Goal: Information Seeking & Learning: Learn about a topic

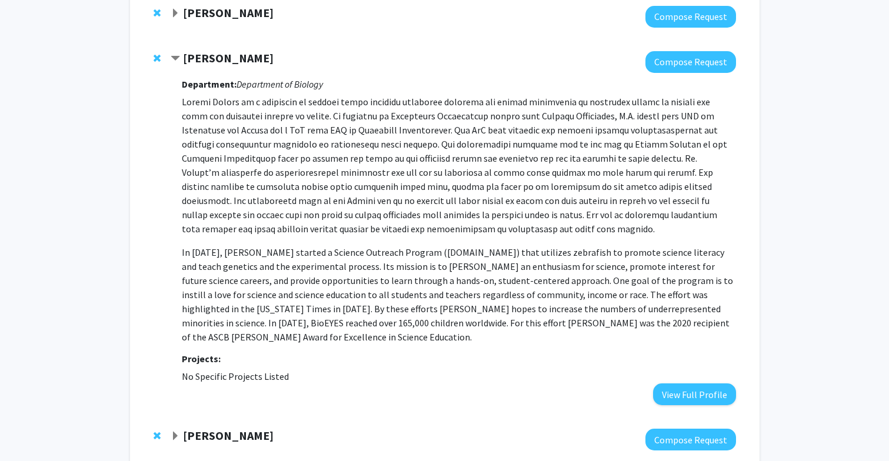
click at [189, 56] on strong "Steven Farber" at bounding box center [228, 58] width 91 height 15
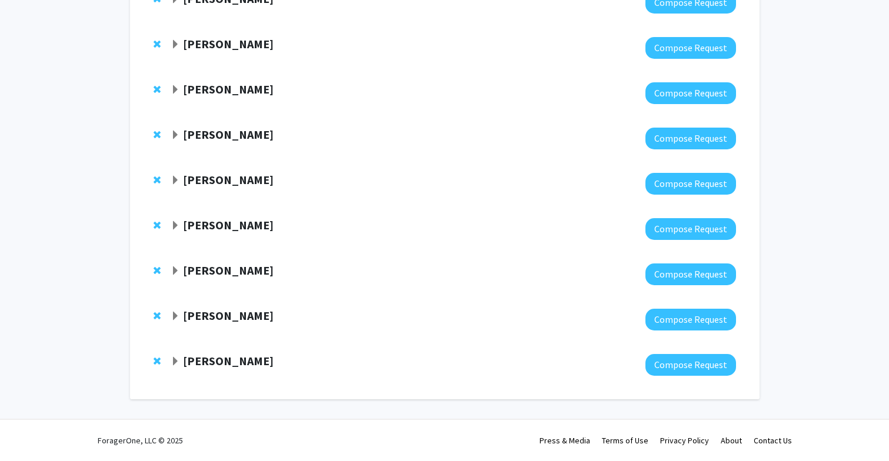
click at [206, 231] on strong "Robert Stevens" at bounding box center [228, 225] width 91 height 15
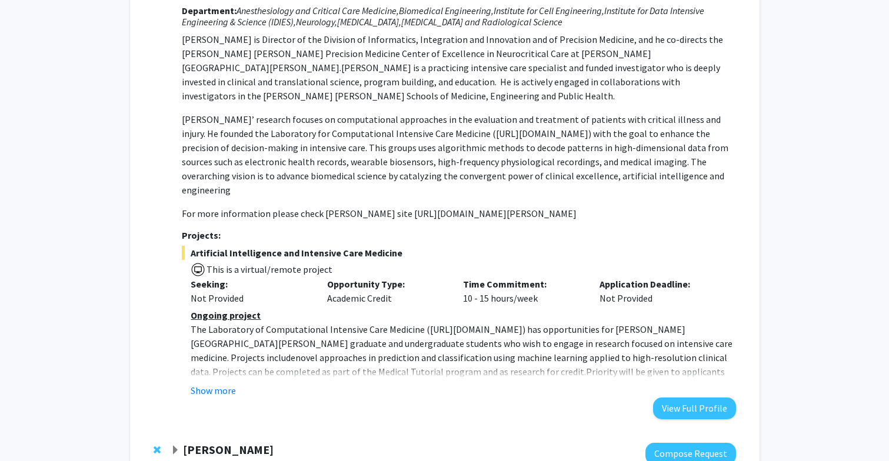
scroll to position [778, 0]
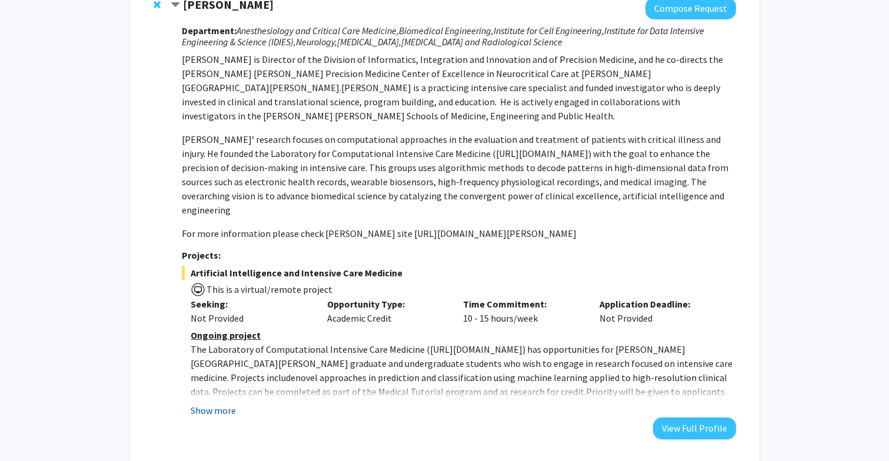
click at [222, 404] on button "Show more" at bounding box center [213, 411] width 45 height 14
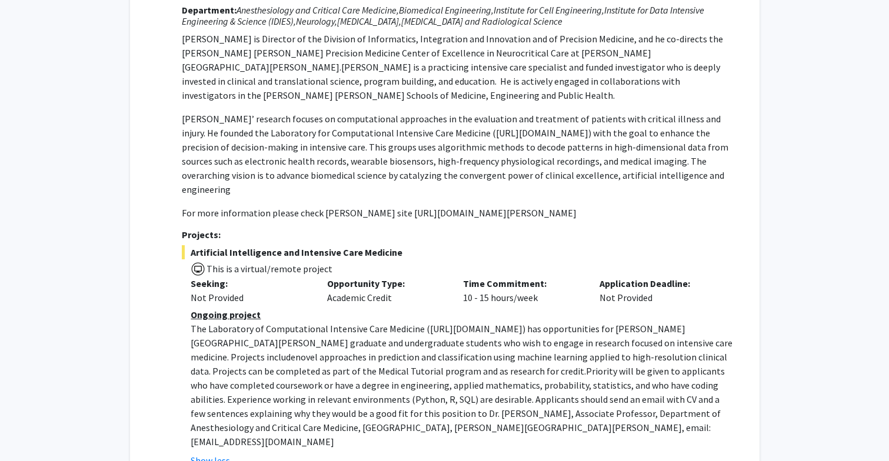
scroll to position [797, 0]
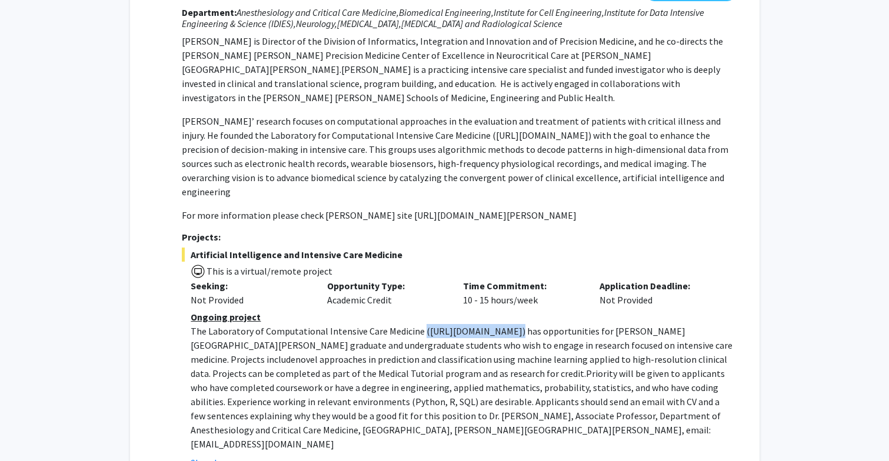
drag, startPoint x: 418, startPoint y: 316, endPoint x: 514, endPoint y: 320, distance: 96.0
click at [514, 324] on p "The Laboratory of Computational Intensive Care Medicine ( https://lcicm.jhmi.ed…" at bounding box center [463, 387] width 545 height 127
copy p "( https://lcicm.jhmi.edu/ )"
click at [503, 354] on span "novel approaches in prediction and classification using machine learning applie…" at bounding box center [459, 367] width 537 height 26
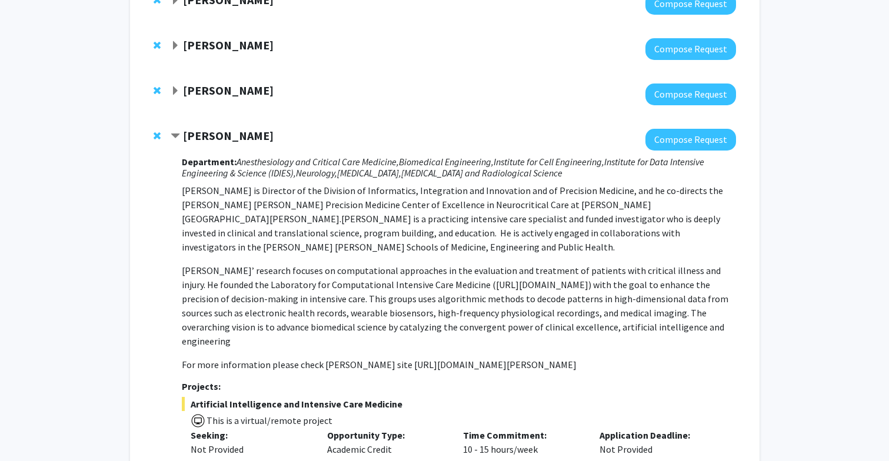
scroll to position [648, 0]
click at [242, 128] on strong "Robert Stevens" at bounding box center [228, 135] width 91 height 15
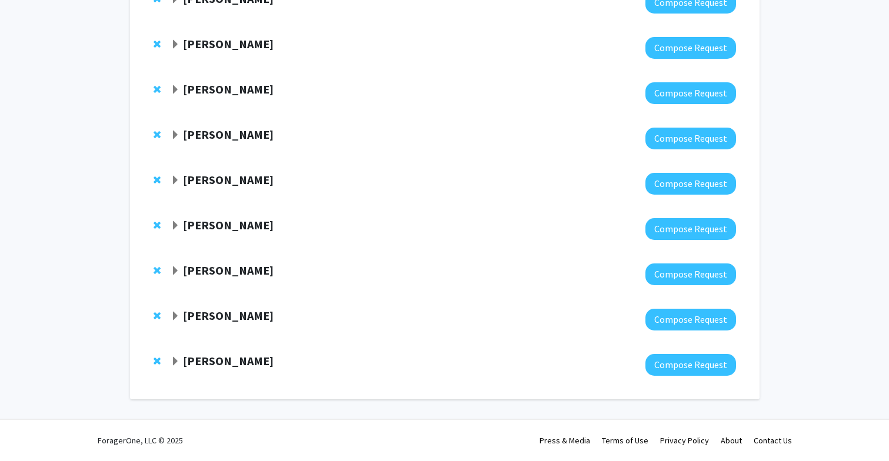
click at [225, 237] on div at bounding box center [453, 229] width 565 height 22
click at [225, 221] on strong "Robert Stevens" at bounding box center [228, 225] width 91 height 15
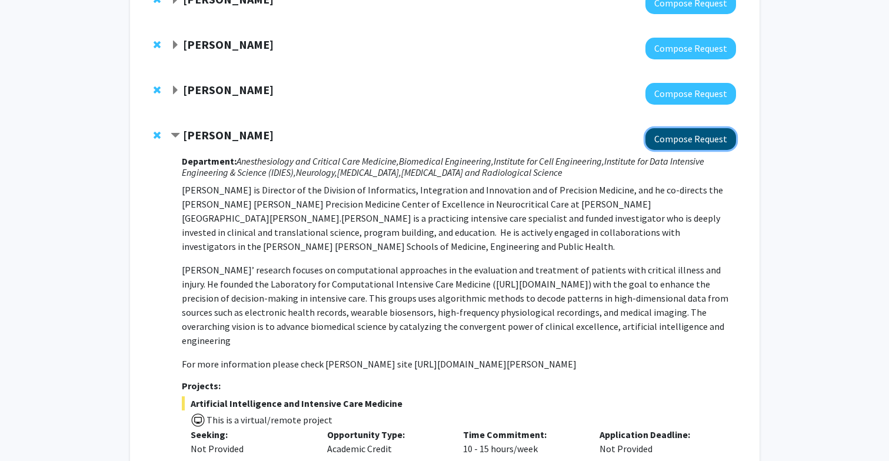
click at [685, 138] on button "Compose Request" at bounding box center [690, 139] width 91 height 22
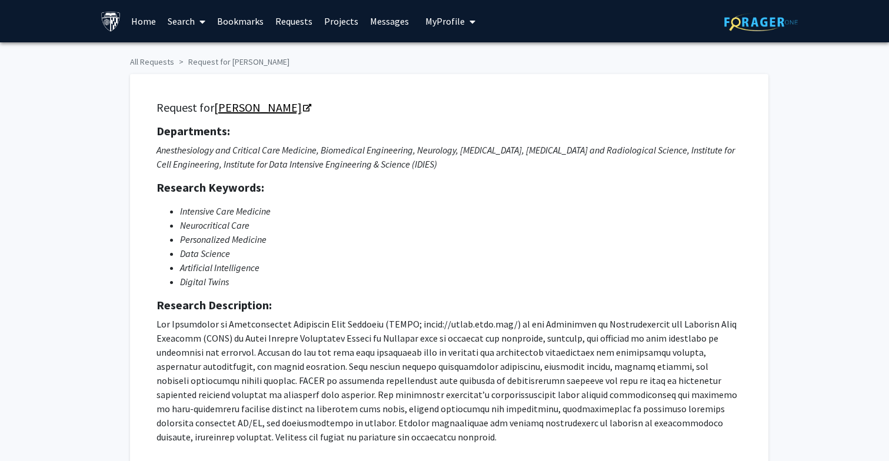
click at [303, 106] on icon "Opens in a new tab" at bounding box center [307, 109] width 8 height 8
click at [235, 24] on link "Bookmarks" at bounding box center [240, 21] width 58 height 41
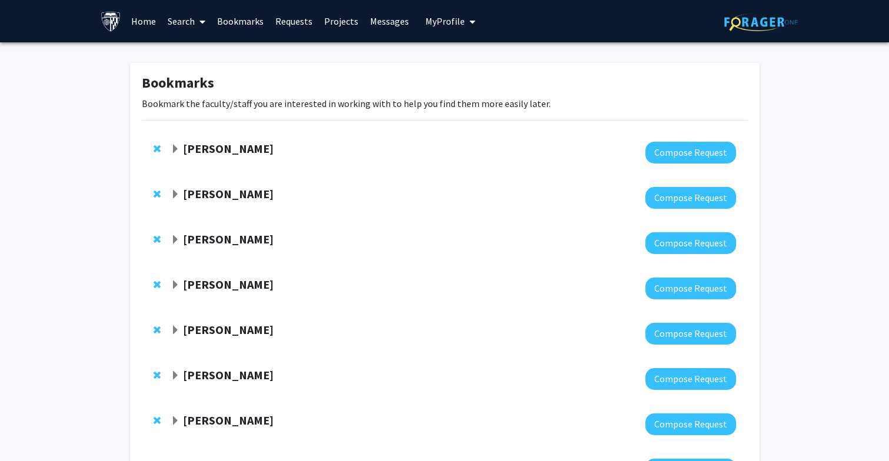
click at [219, 145] on strong "Utthara Nayar" at bounding box center [228, 148] width 91 height 15
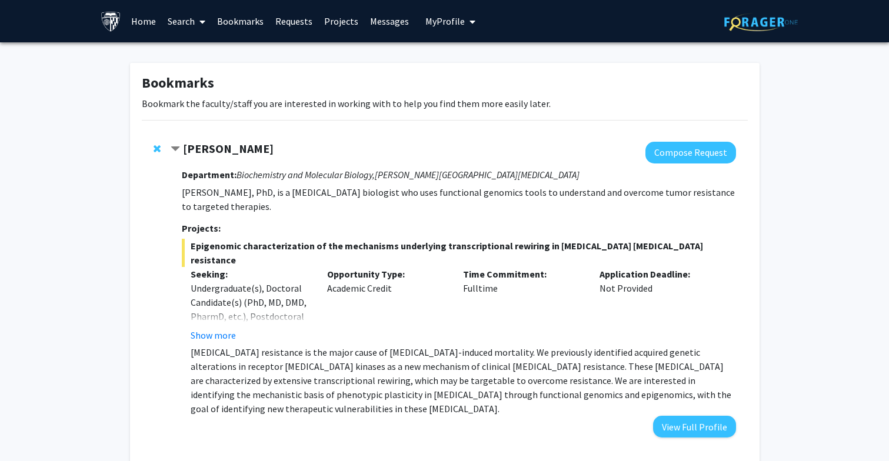
click at [219, 144] on strong "Utthara Nayar" at bounding box center [228, 148] width 91 height 15
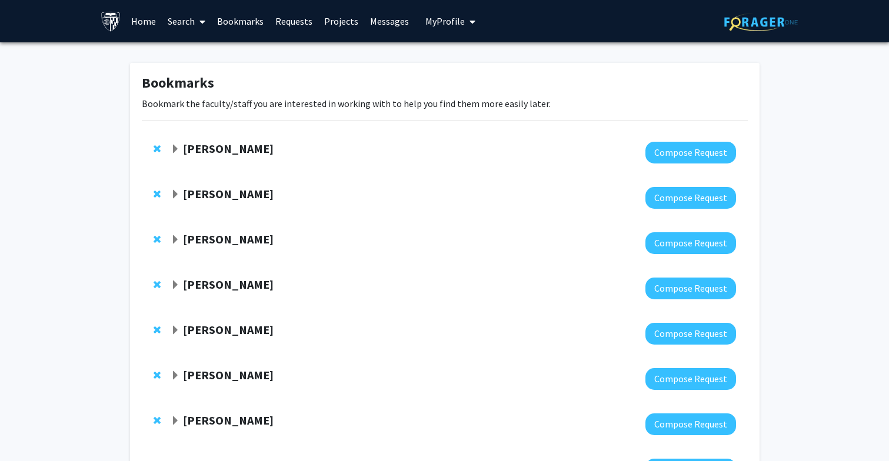
click at [215, 191] on strong "Karen Fleming" at bounding box center [228, 194] width 91 height 15
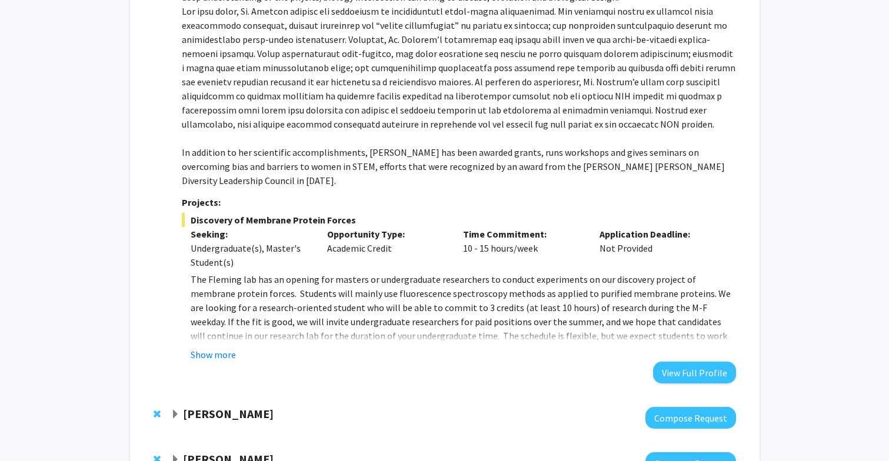
scroll to position [291, 0]
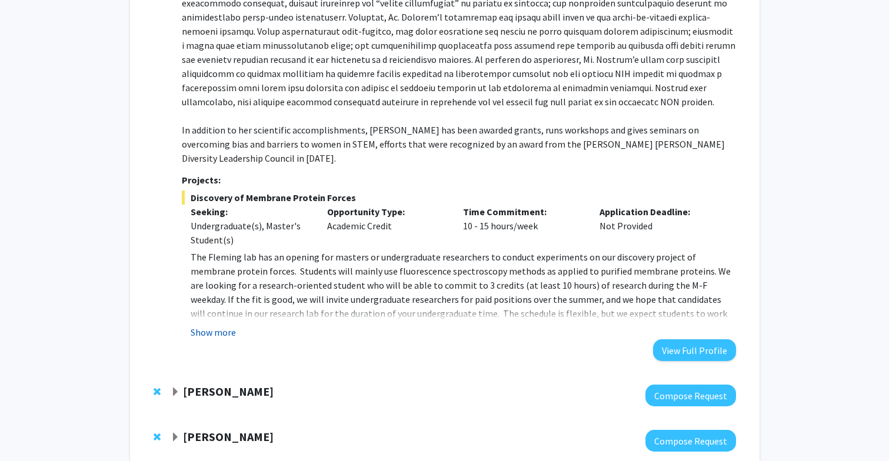
click at [219, 325] on button "Show more" at bounding box center [213, 332] width 45 height 14
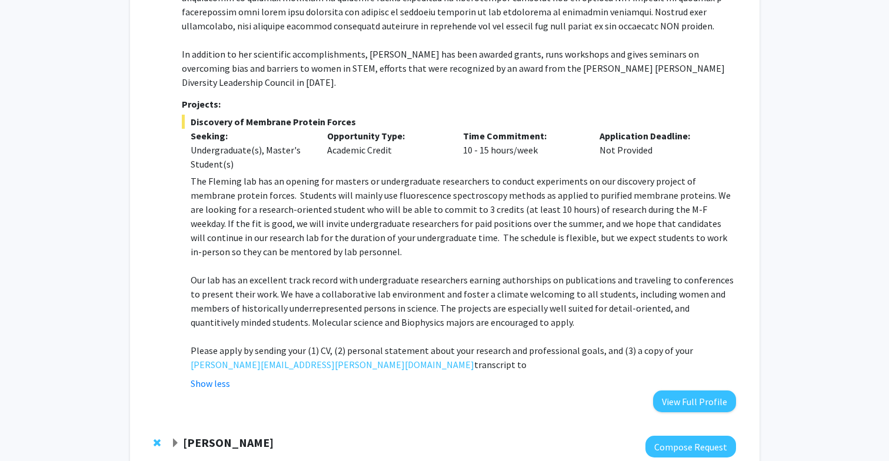
scroll to position [371, 0]
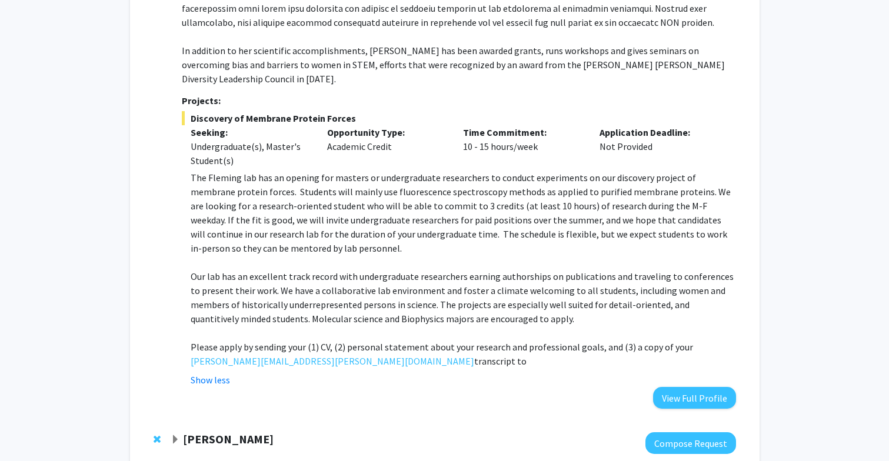
click at [248, 295] on p "Our lab has an excellent track record with undergraduate researchers earning au…" at bounding box center [463, 297] width 545 height 56
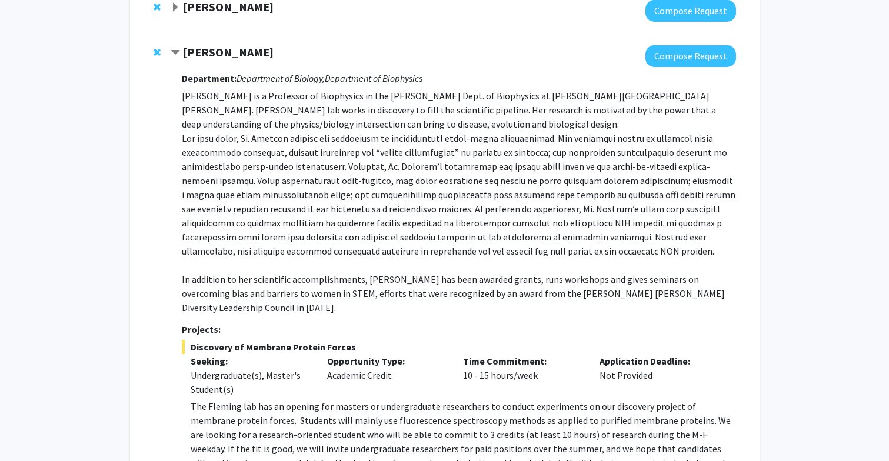
scroll to position [86, 0]
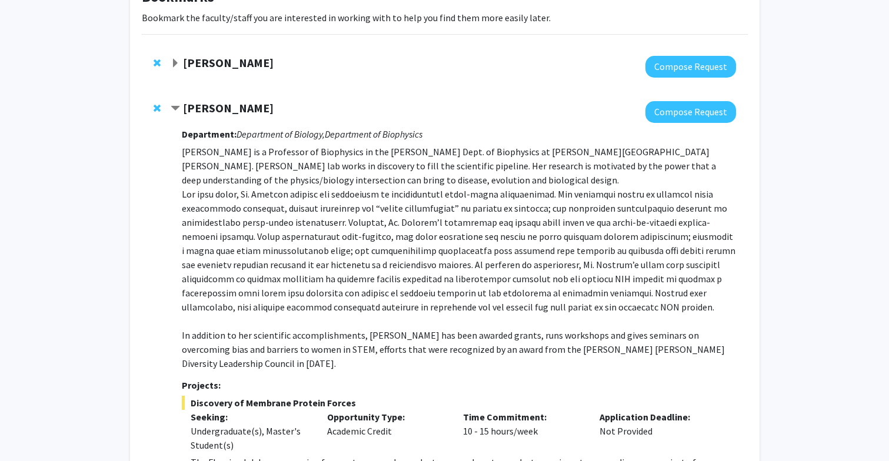
click at [233, 104] on strong "Karen Fleming" at bounding box center [228, 108] width 91 height 15
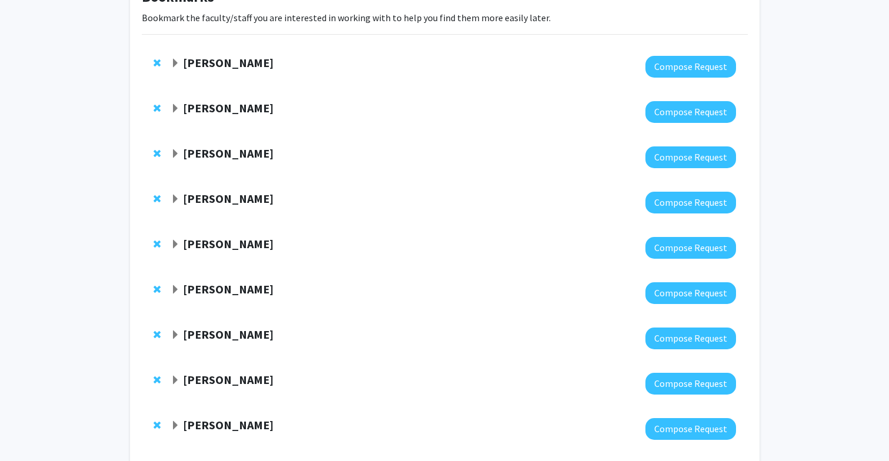
click at [231, 139] on div "Marina Bedny Compose Request" at bounding box center [445, 157] width 606 height 45
click at [231, 148] on strong "Marina Bedny" at bounding box center [228, 153] width 91 height 15
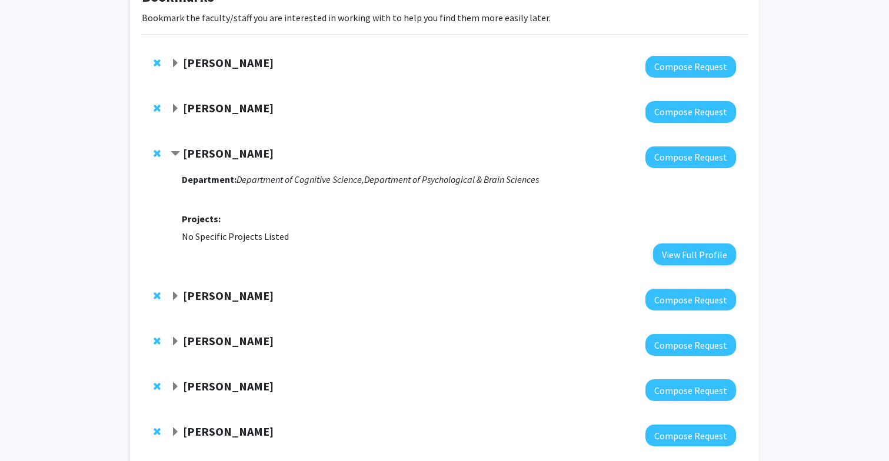
click at [230, 154] on strong "Marina Bedny" at bounding box center [228, 153] width 91 height 15
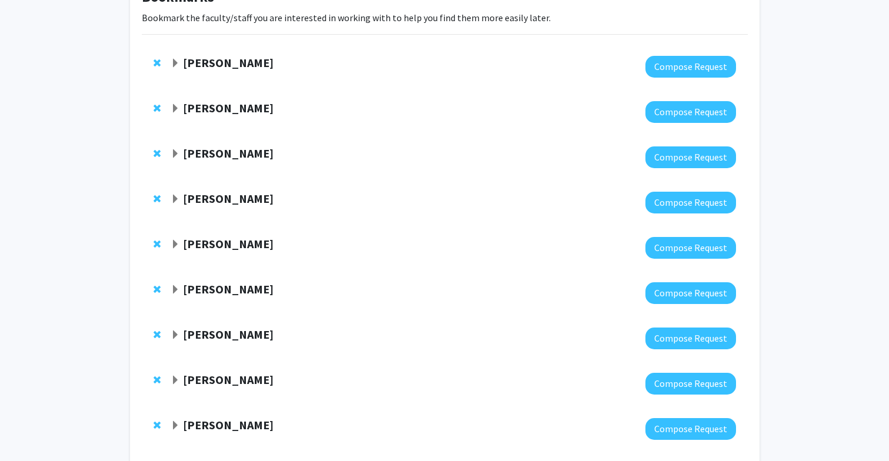
click at [229, 195] on strong "Hari Easwaran" at bounding box center [228, 198] width 91 height 15
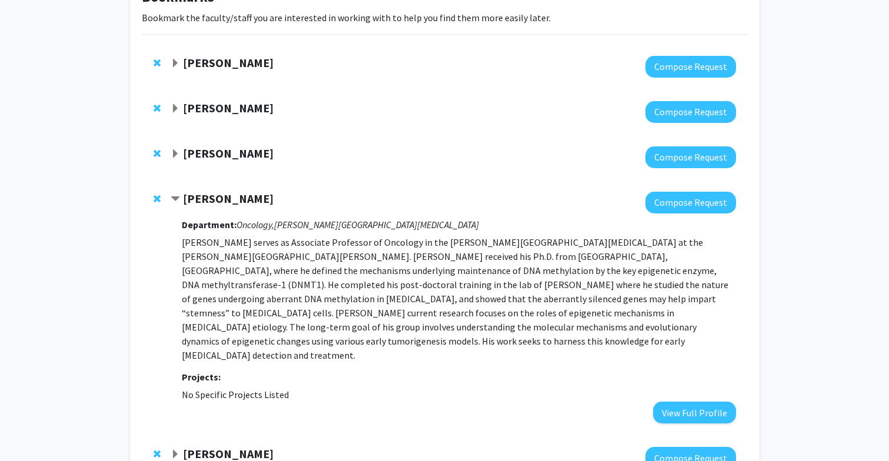
click at [235, 278] on p "Dr. Hari Easwaran serves as Associate Professor of Oncology in the Sydney Kimme…" at bounding box center [459, 298] width 554 height 127
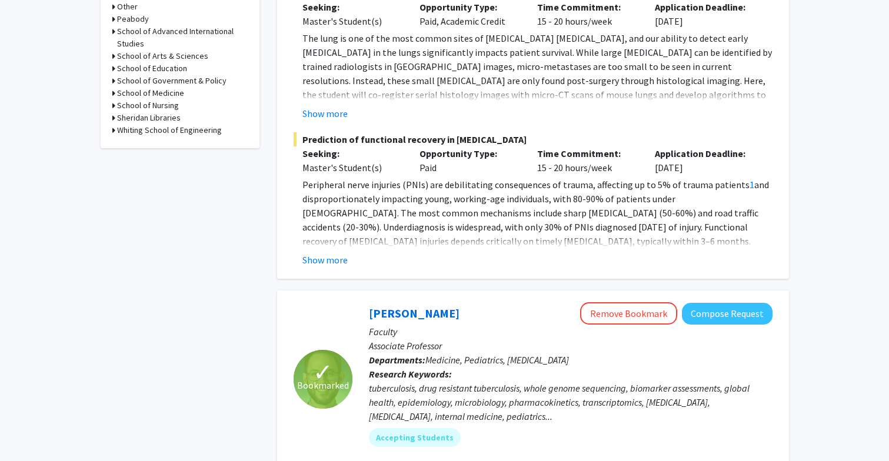
scroll to position [550, 0]
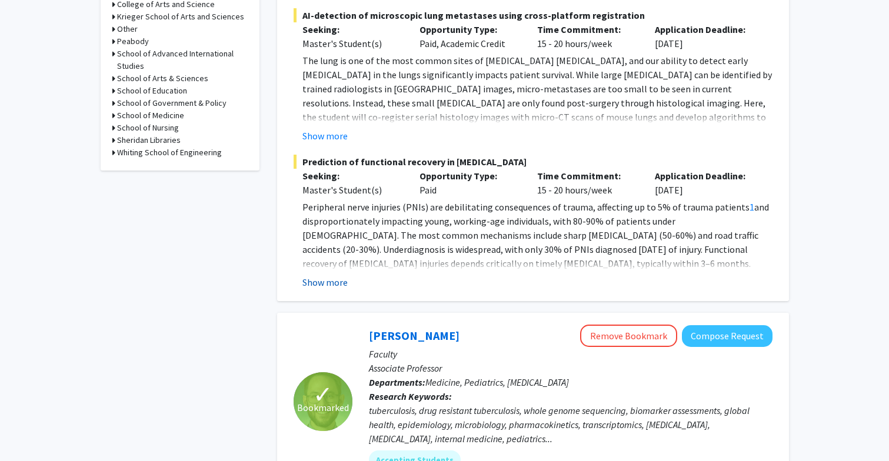
click at [335, 275] on button "Show more" at bounding box center [324, 282] width 45 height 14
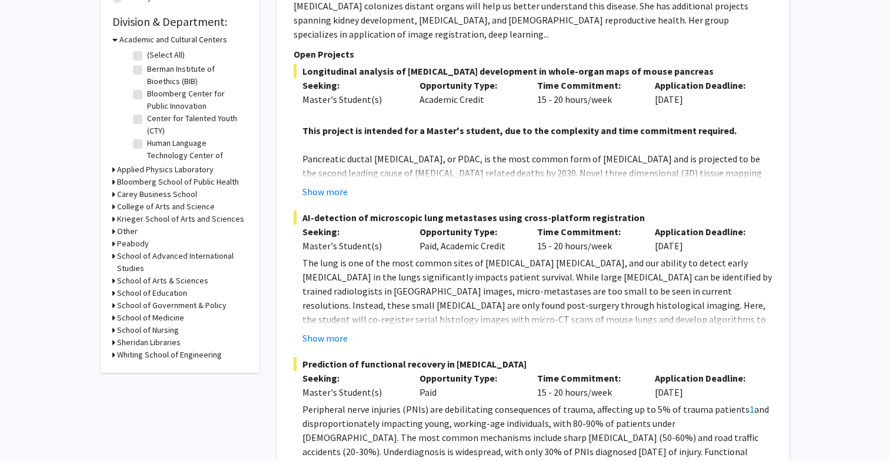
scroll to position [347, 0]
click at [121, 220] on h3 "Krieger School of Arts and Sciences" at bounding box center [180, 220] width 127 height 12
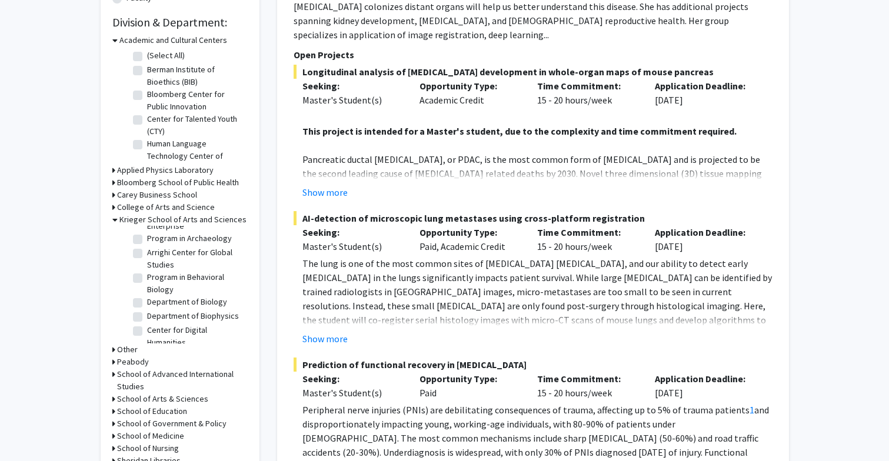
scroll to position [176, 0]
click at [147, 271] on label "Program in Behavioral Biology" at bounding box center [196, 280] width 98 height 25
click at [147, 271] on input "Program in Behavioral Biology" at bounding box center [151, 272] width 8 height 8
checkbox input "true"
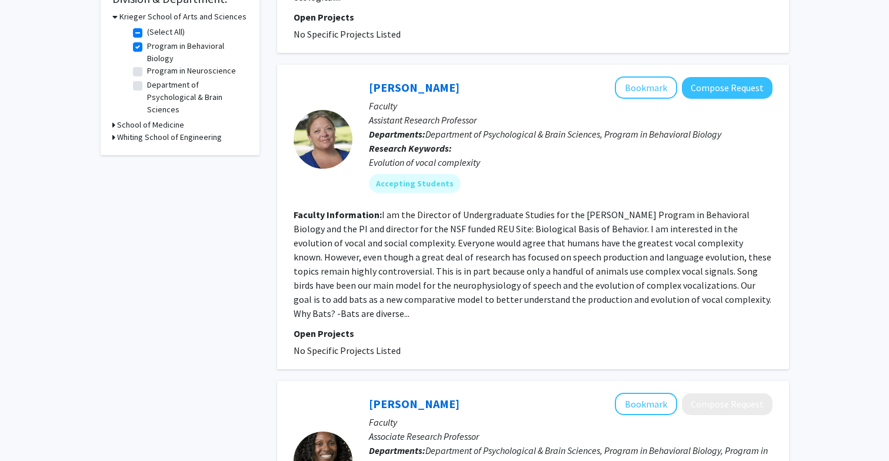
scroll to position [334, 0]
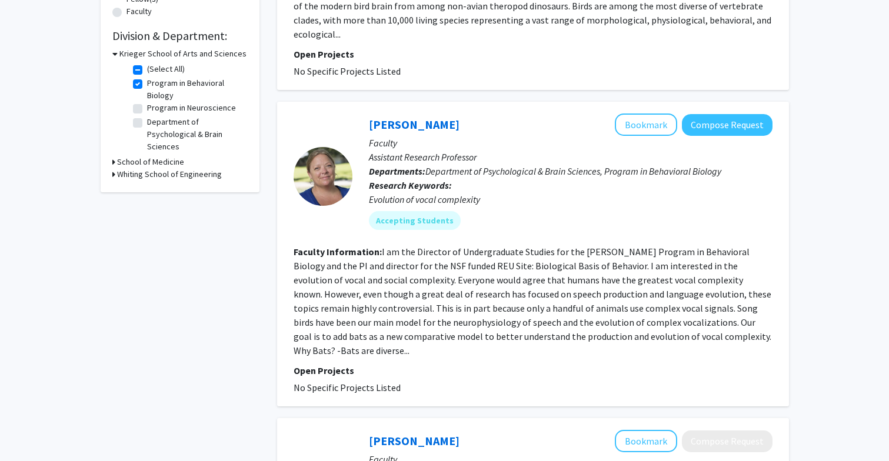
click at [147, 74] on label "(Select All)" at bounding box center [166, 69] width 38 height 12
click at [147, 71] on input "(Select All)" at bounding box center [151, 67] width 8 height 8
checkbox input "false"
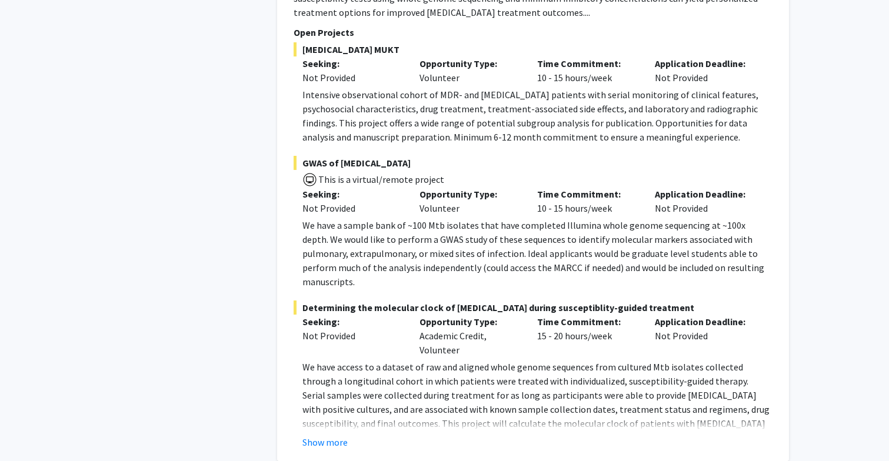
scroll to position [1073, 0]
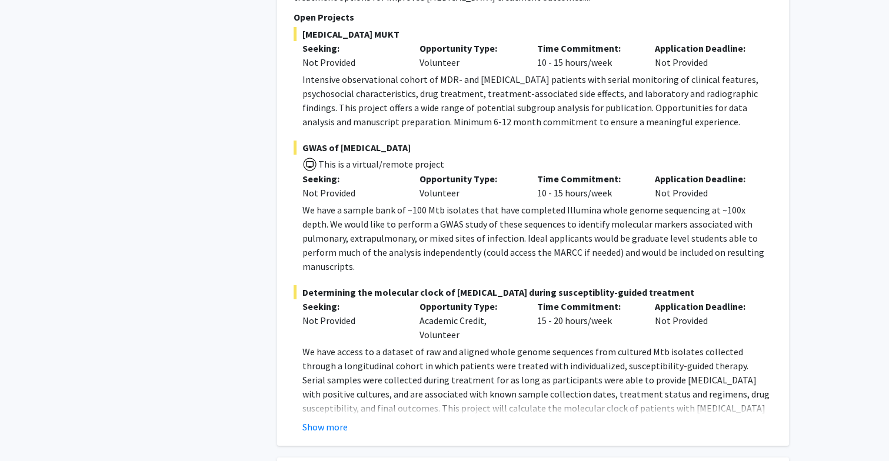
click at [429, 230] on p "We have a sample bank of ~100 Mtb isolates that have completed Illumina whole g…" at bounding box center [537, 238] width 470 height 71
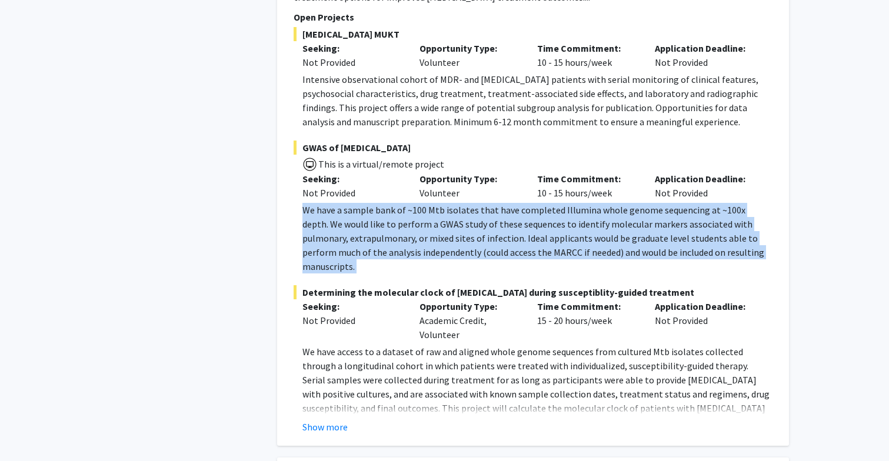
click at [429, 230] on p "We have a sample bank of ~100 Mtb isolates that have completed Illumina whole g…" at bounding box center [537, 238] width 470 height 71
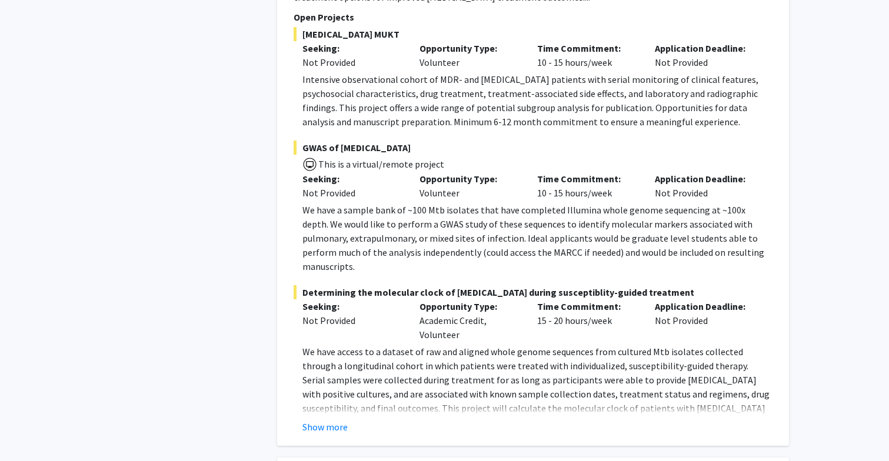
click at [447, 203] on p "We have a sample bank of ~100 Mtb isolates that have completed Illumina whole g…" at bounding box center [537, 238] width 470 height 71
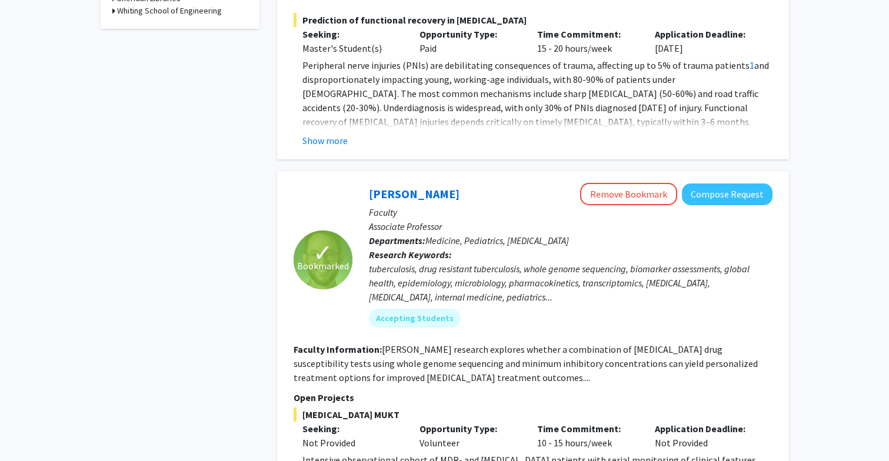
scroll to position [694, 0]
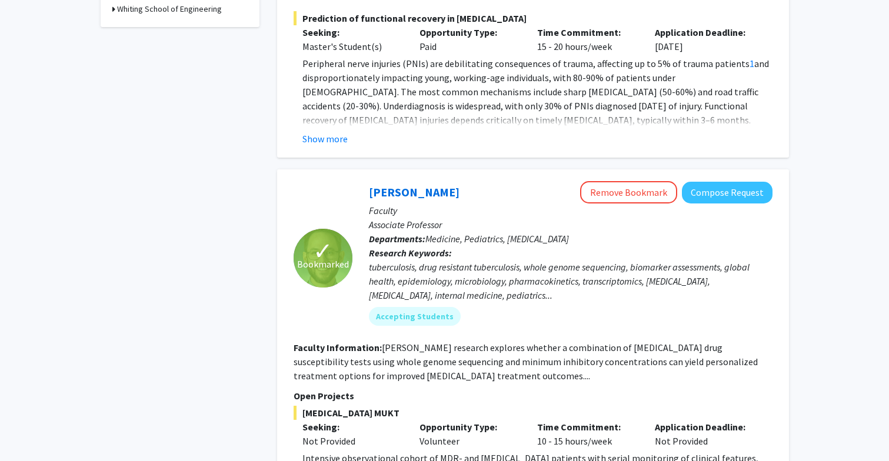
click at [443, 233] on span "Medicine, Pediatrics, [MEDICAL_DATA]" at bounding box center [497, 239] width 144 height 12
click at [445, 247] on b "Research Keywords:" at bounding box center [410, 253] width 83 height 12
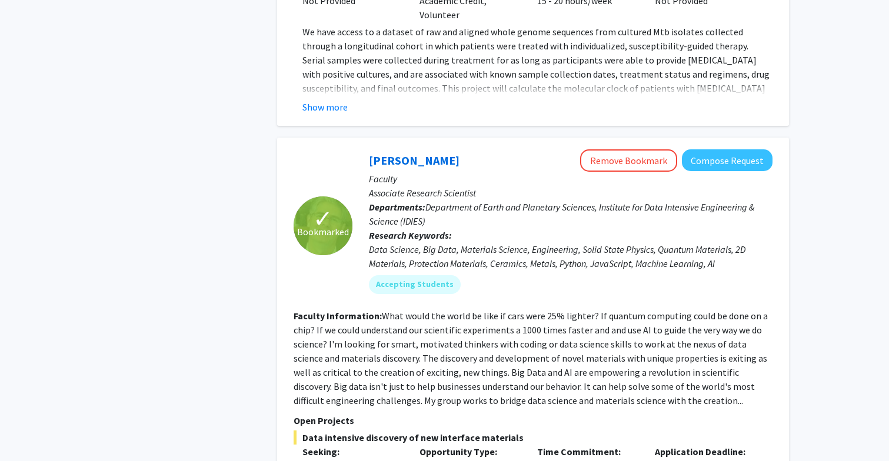
scroll to position [1408, 0]
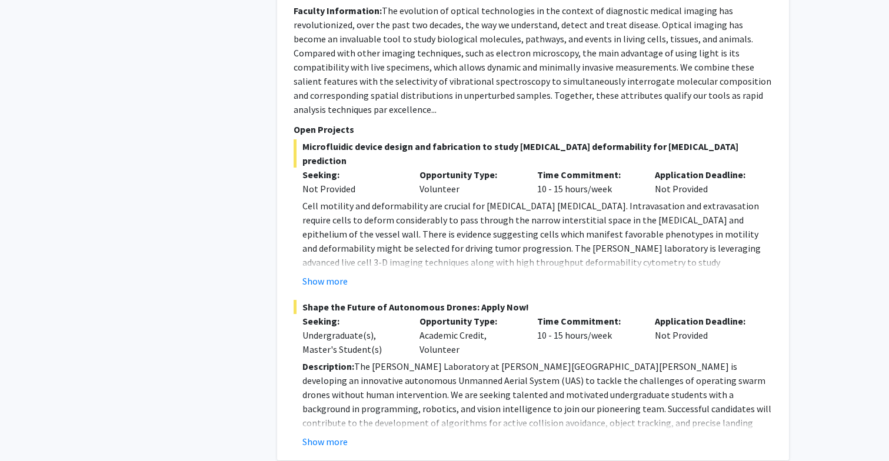
scroll to position [3064, 0]
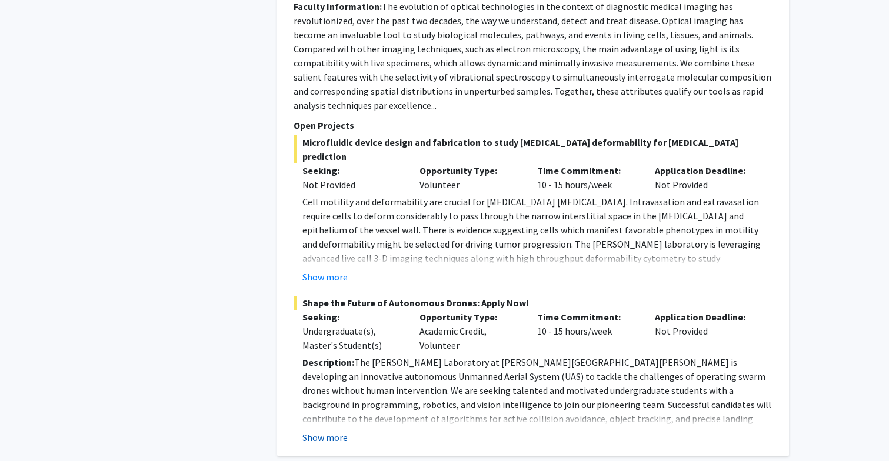
click at [320, 431] on button "Show more" at bounding box center [324, 438] width 45 height 14
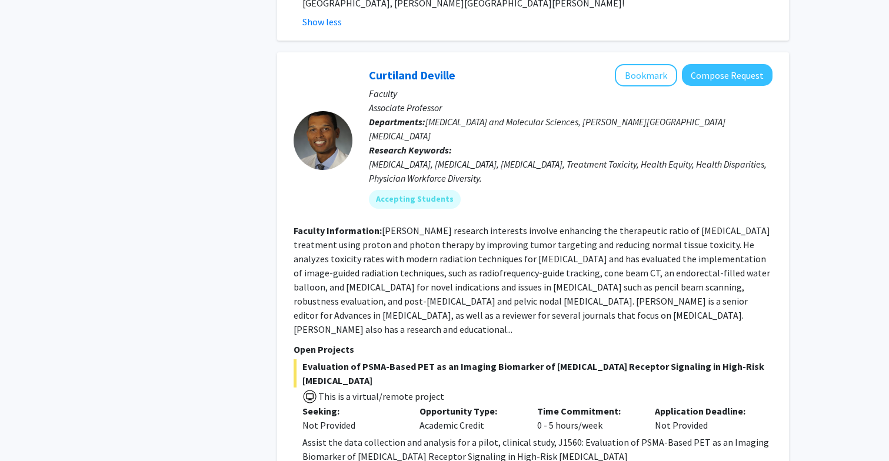
scroll to position [3837, 0]
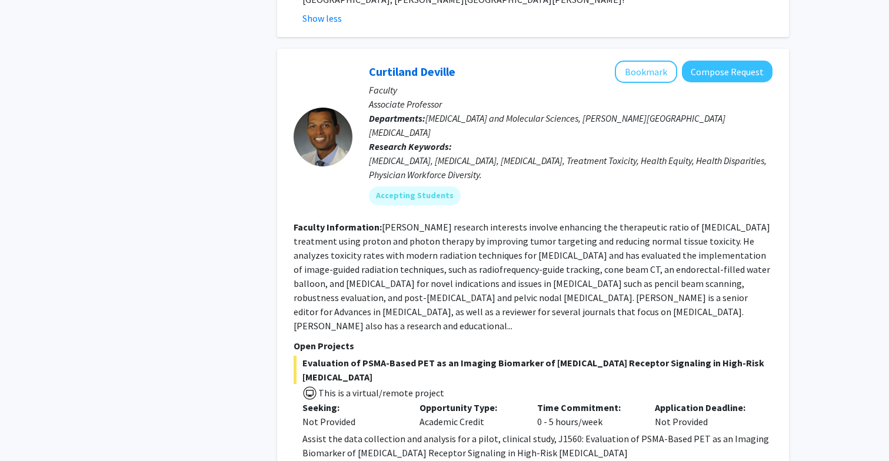
click at [299, 401] on div "Seeking: Not Provided" at bounding box center [353, 415] width 118 height 28
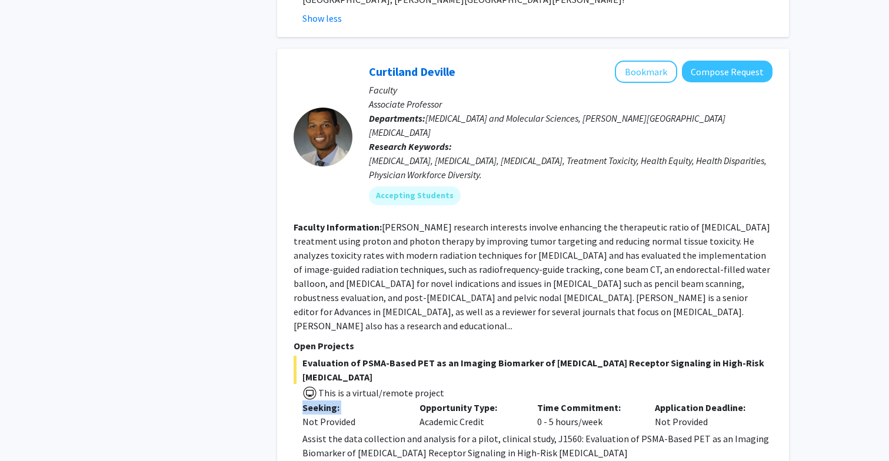
click at [299, 401] on div "Seeking: Not Provided" at bounding box center [353, 415] width 118 height 28
click at [299, 432] on fg-read-more "Assist the data collection and analysis for a pilot, clinical study, J1560: Eva…" at bounding box center [533, 446] width 479 height 28
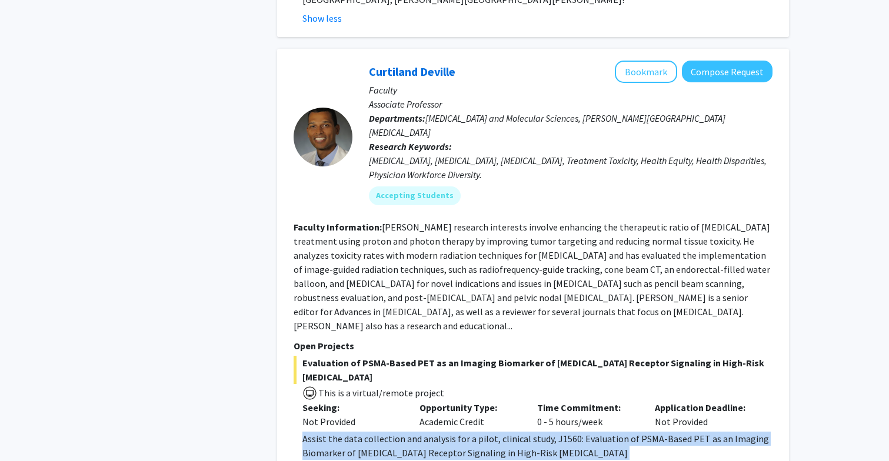
click at [299, 432] on fg-read-more "Assist the data collection and analysis for a pilot, clinical study, J1560: Eva…" at bounding box center [533, 446] width 479 height 28
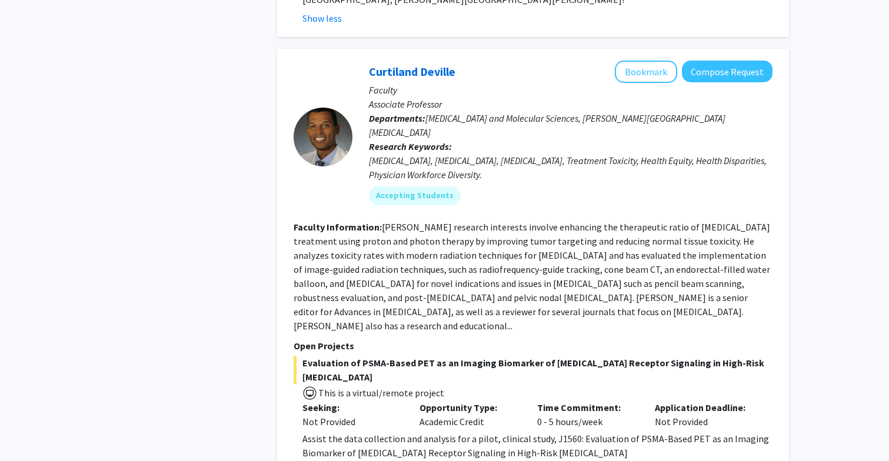
click at [299, 401] on div "Seeking: Not Provided" at bounding box center [353, 415] width 118 height 28
click at [303, 401] on p "Seeking:" at bounding box center [352, 408] width 100 height 14
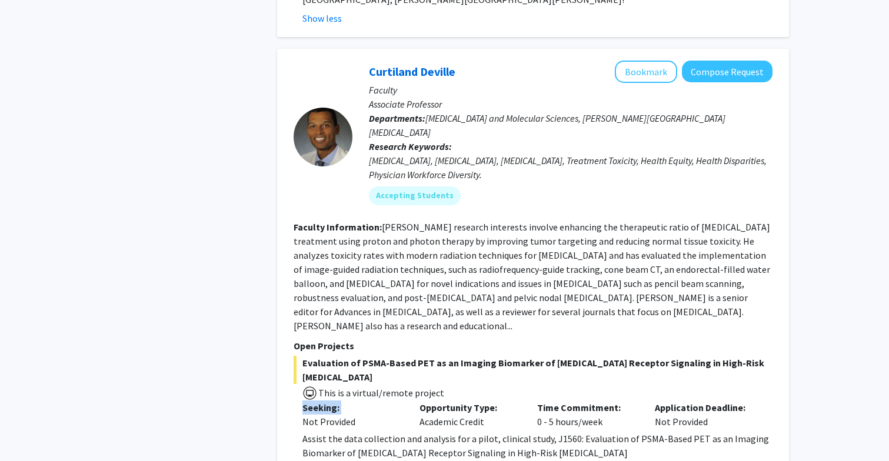
click at [303, 401] on p "Seeking:" at bounding box center [352, 408] width 100 height 14
click at [297, 401] on div "Seeking: Not Provided" at bounding box center [353, 415] width 118 height 28
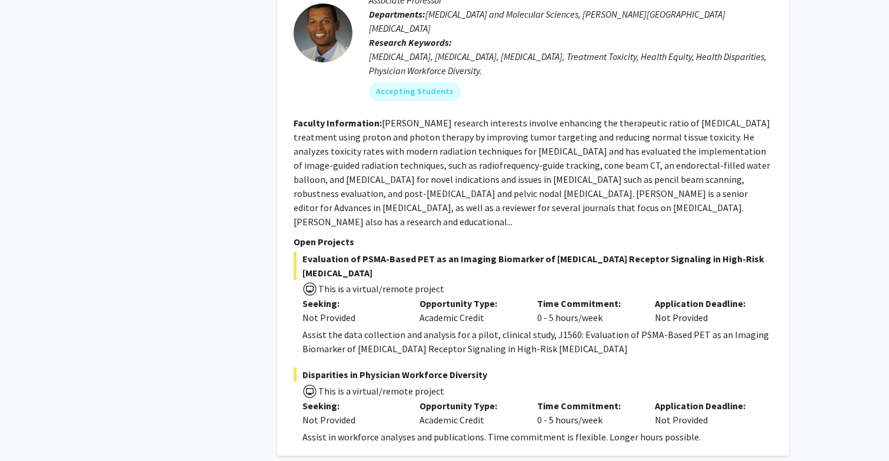
scroll to position [3921, 0]
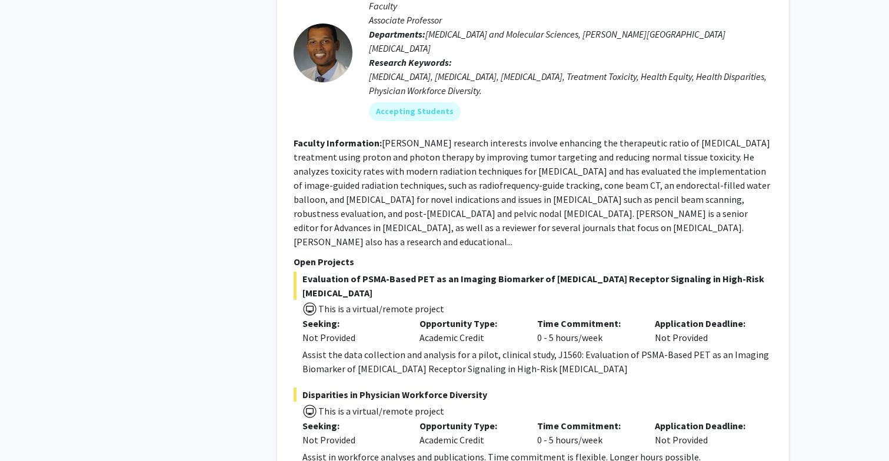
click at [508, 348] on div "Assist the data collection and analysis for a pilot, clinical study, J1560: Eva…" at bounding box center [537, 362] width 470 height 28
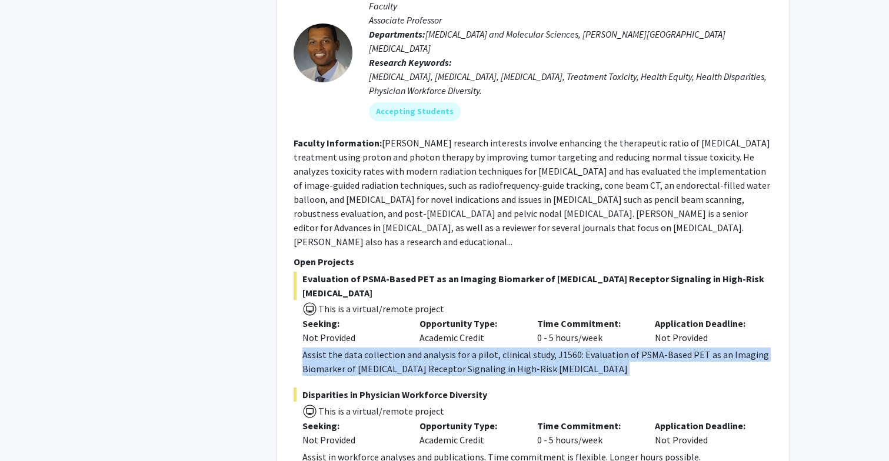
click at [508, 348] on div "Assist the data collection and analysis for a pilot, clinical study, J1560: Eva…" at bounding box center [537, 362] width 470 height 28
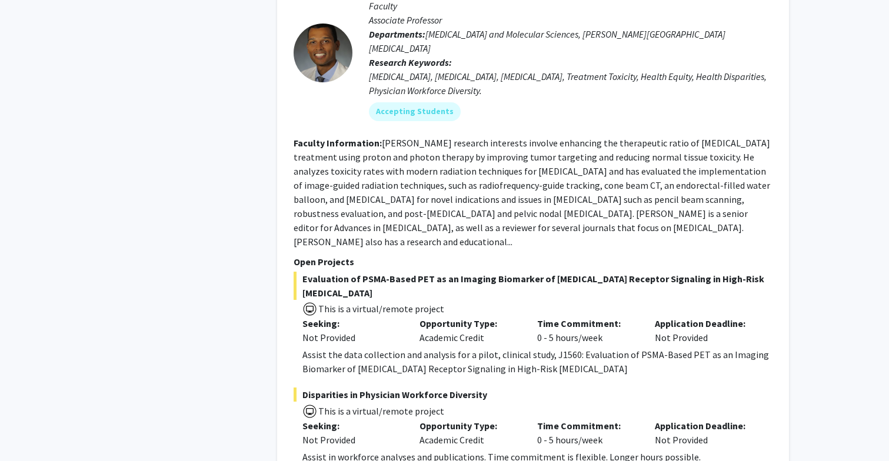
click at [511, 348] on div "Assist the data collection and analysis for a pilot, clinical study, J1560: Eva…" at bounding box center [537, 362] width 470 height 28
click at [518, 272] on div "Evaluation of PSMA-Based PET as an Imaging Biomarker of [MEDICAL_DATA] Receptor…" at bounding box center [533, 324] width 479 height 105
click at [518, 348] on div "Assist the data collection and analysis for a pilot, clinical study, J1560: Eva…" at bounding box center [537, 362] width 470 height 28
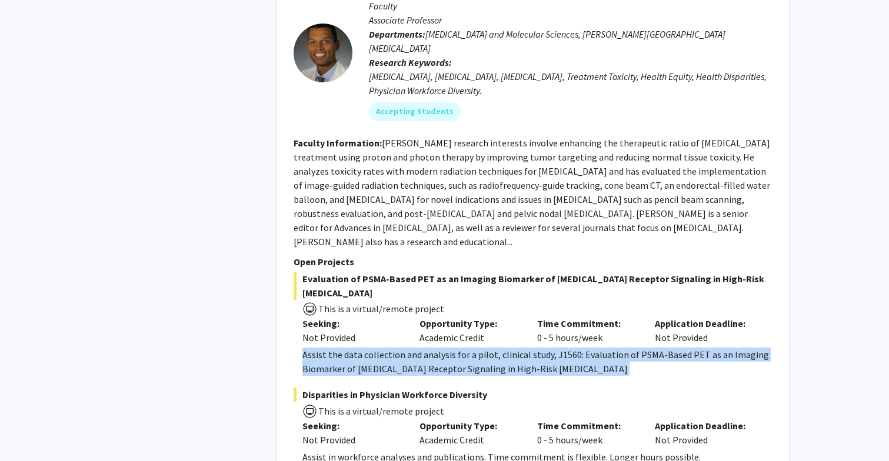
click at [518, 348] on div "Assist the data collection and analysis for a pilot, clinical study, J1560: Eva…" at bounding box center [537, 362] width 470 height 28
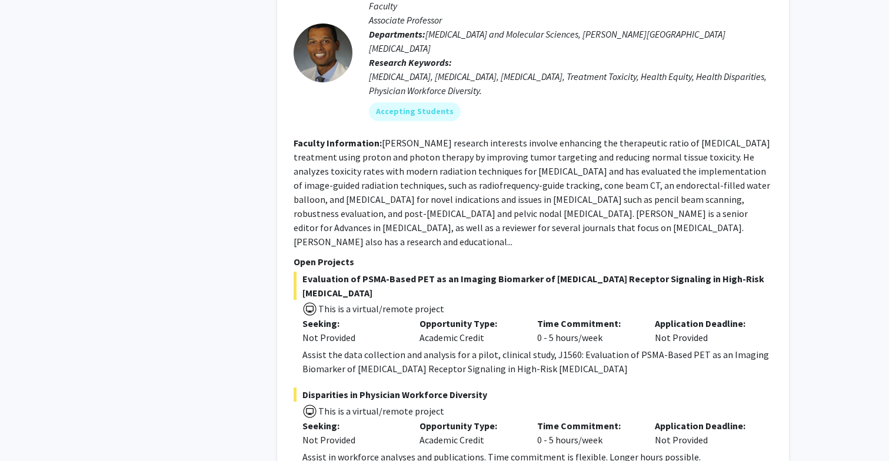
click at [366, 388] on span "Disparities in Physician Workforce Diversity" at bounding box center [533, 395] width 479 height 14
click at [366, 405] on span "This is a virtual/remote project" at bounding box center [380, 411] width 127 height 12
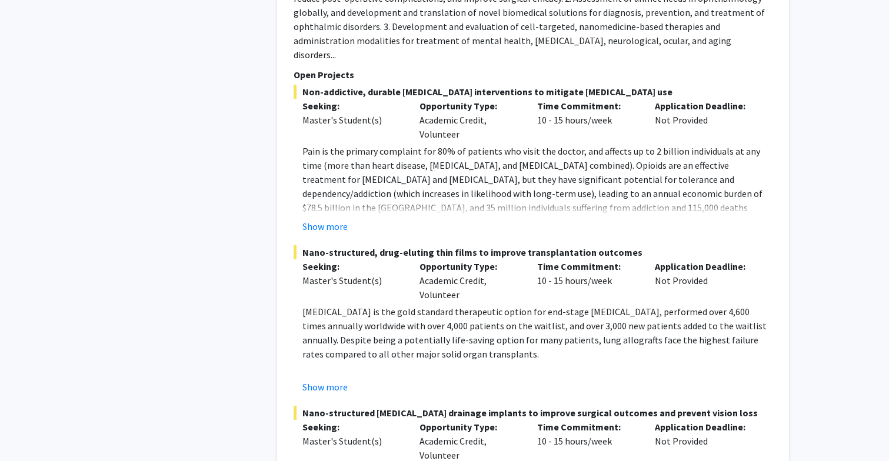
scroll to position [6395, 0]
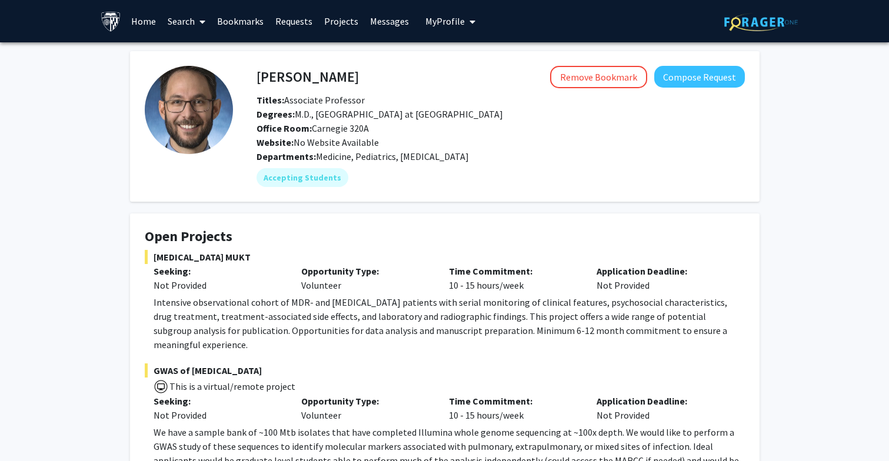
click at [325, 131] on span "Office Room: Carnegie 320A" at bounding box center [313, 128] width 112 height 12
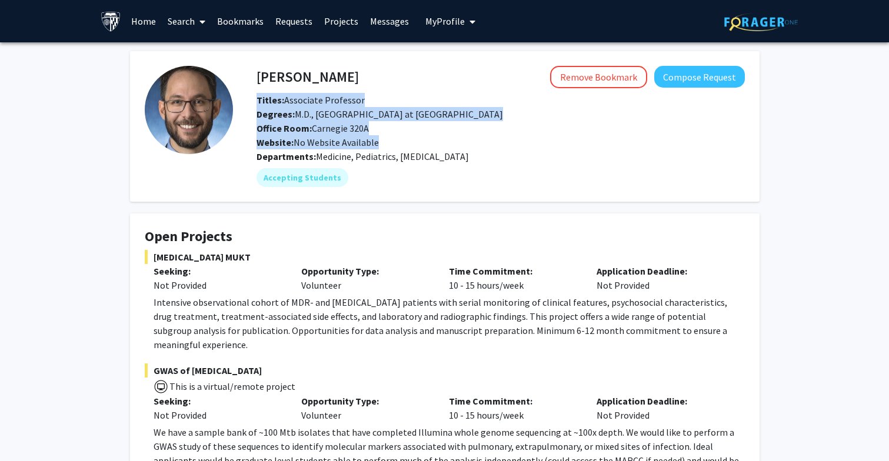
click at [325, 131] on span "Office Room: Carnegie 320A" at bounding box center [313, 128] width 112 height 12
click at [321, 166] on div "Accepting Students" at bounding box center [500, 178] width 493 height 24
click at [331, 127] on span "Office Room: Carnegie 320A" at bounding box center [313, 128] width 112 height 12
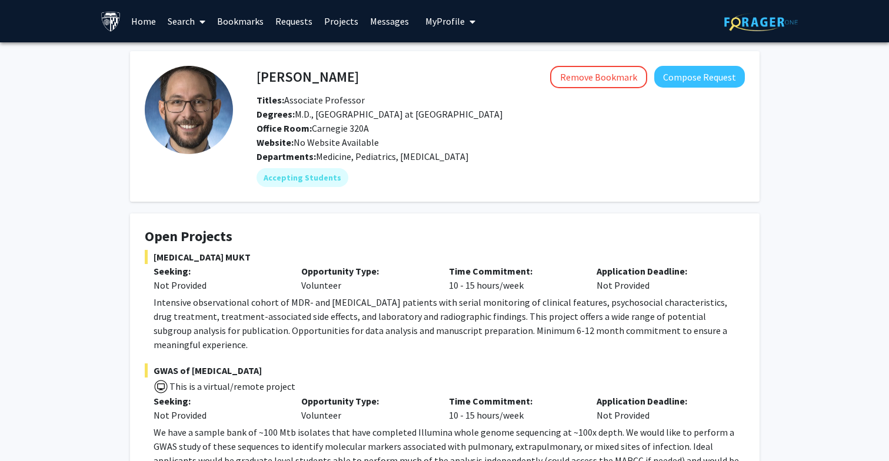
click at [354, 135] on div "Website: No Website Available" at bounding box center [501, 142] width 506 height 14
click at [421, 282] on div "Opportunity Type: Volunteer" at bounding box center [366, 278] width 148 height 28
